Goal: Task Accomplishment & Management: Manage account settings

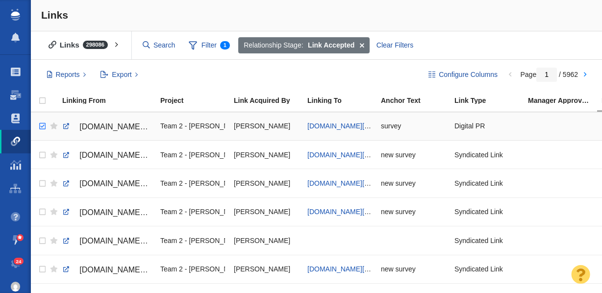
checkbox input "true"
click at [43, 127] on input "checkbox" at bounding box center [41, 127] width 15 height 22
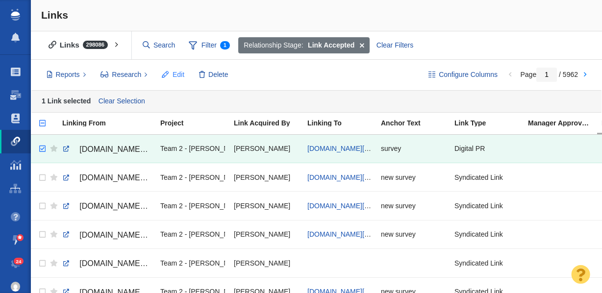
click at [173, 74] on span "Edit" at bounding box center [179, 75] width 12 height 10
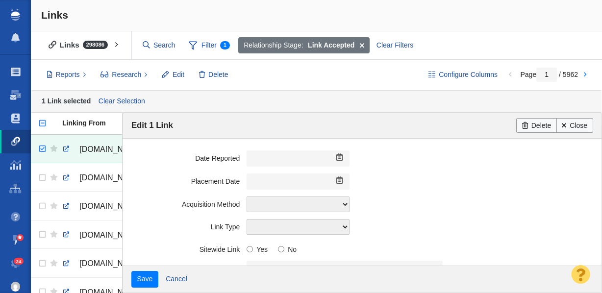
scroll to position [276, 0]
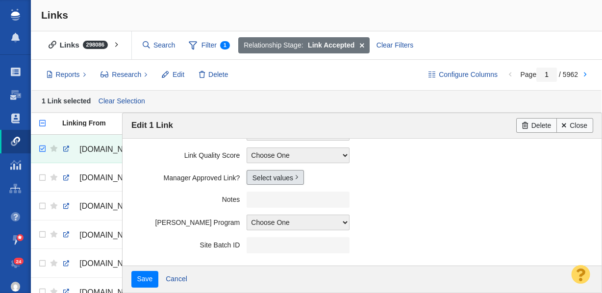
click at [262, 177] on link "Select values" at bounding box center [275, 177] width 57 height 15
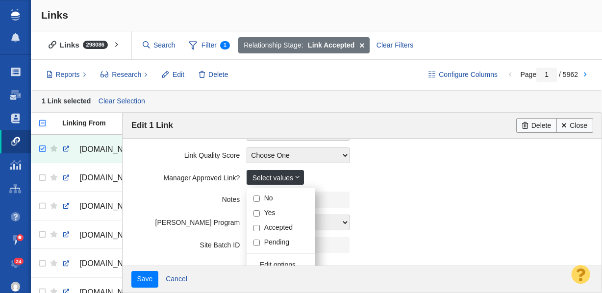
click at [256, 215] on input "Yes" at bounding box center [256, 213] width 6 height 6
checkbox input "true"
click at [189, 191] on field "Notes" at bounding box center [362, 199] width 462 height 23
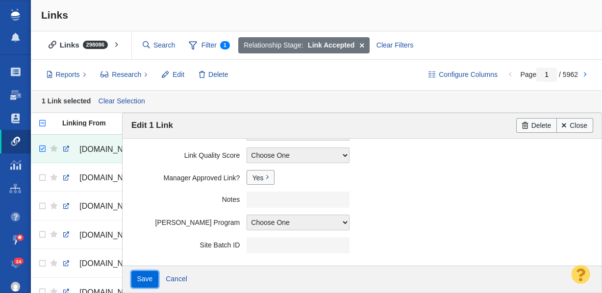
click at [145, 277] on input "Save" at bounding box center [144, 279] width 27 height 17
